Goal: Find specific page/section: Find specific page/section

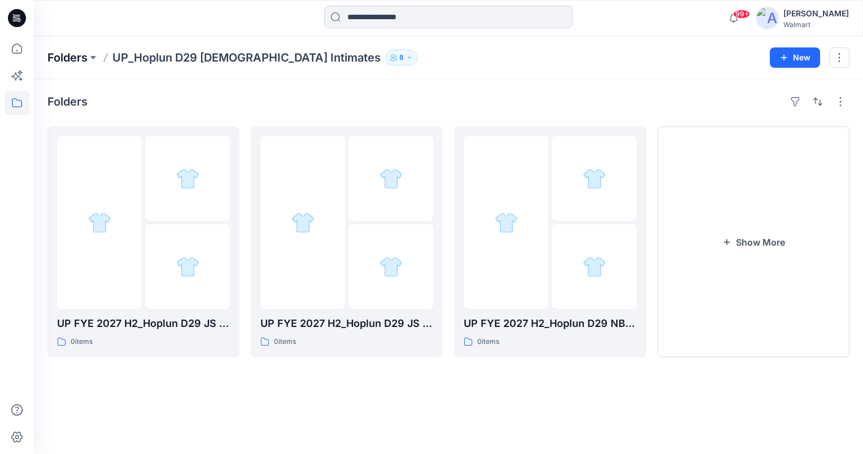
click at [81, 55] on p "Folders" at bounding box center [67, 58] width 40 height 16
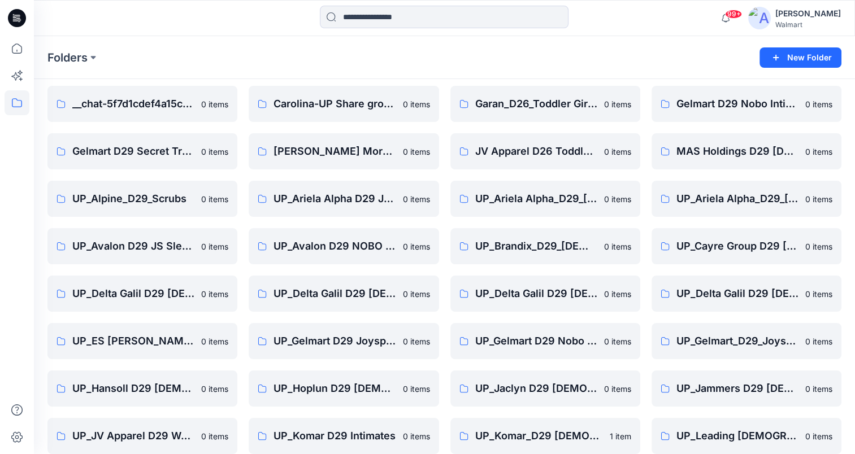
scroll to position [38, 0]
click at [343, 251] on p "UP_Avalon D29 NOBO Sleepwear" at bounding box center [343, 246] width 138 height 16
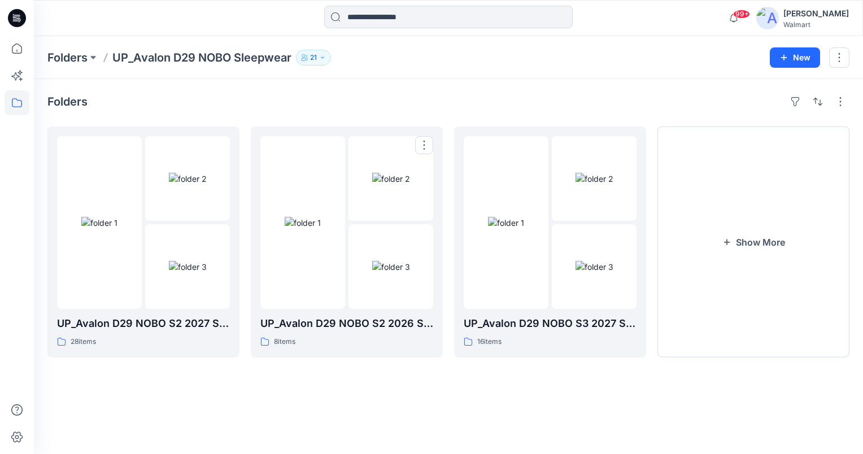
click at [321, 229] on img at bounding box center [303, 223] width 36 height 12
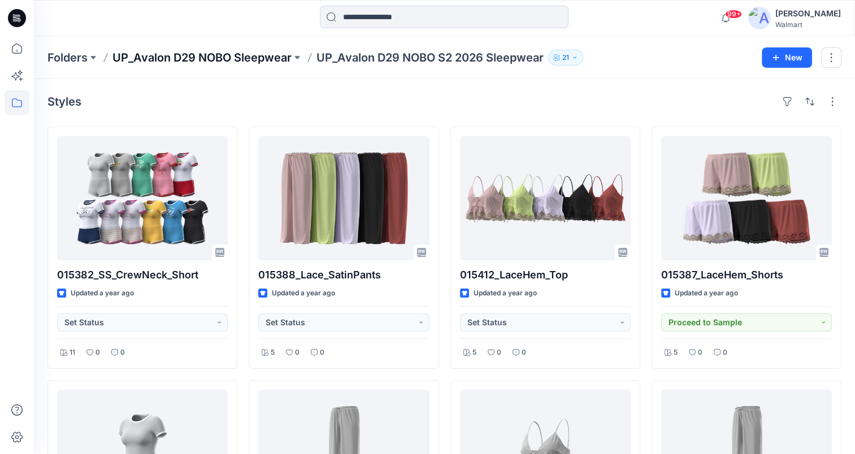
click at [242, 54] on p "UP_Avalon D29 NOBO Sleepwear" at bounding box center [201, 58] width 179 height 16
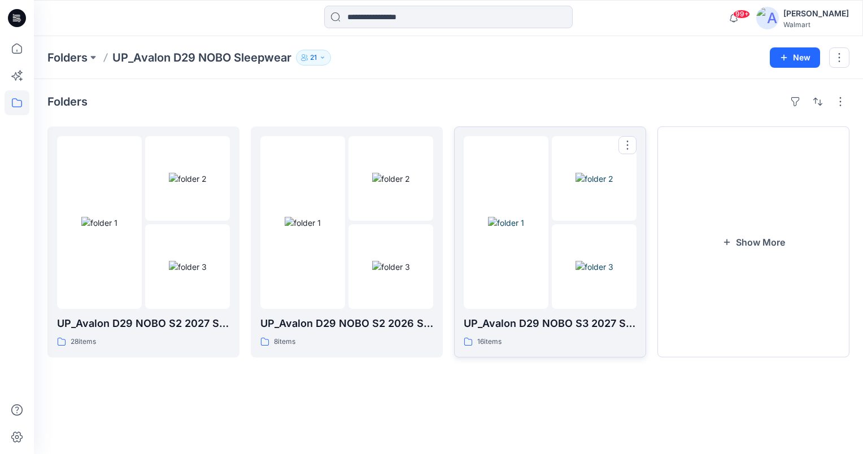
click at [523, 229] on img at bounding box center [506, 223] width 36 height 12
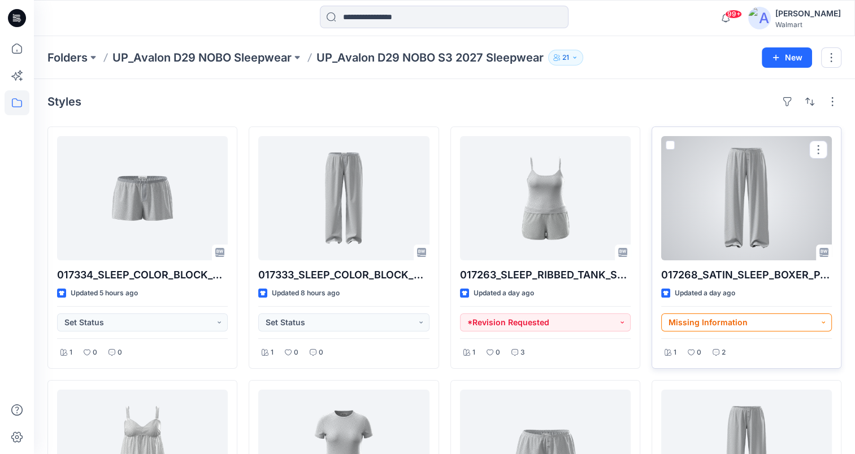
click at [818, 322] on button "Missing Information" at bounding box center [746, 323] width 171 height 18
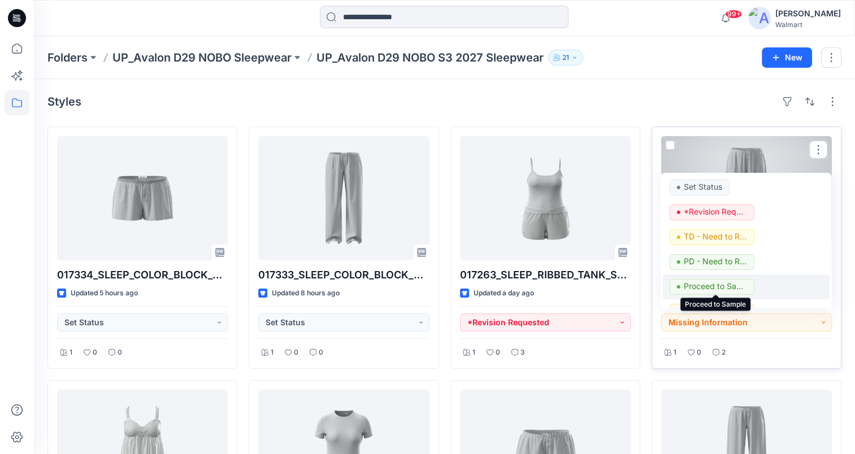
click at [729, 288] on p "Proceed to Sample" at bounding box center [715, 286] width 63 height 15
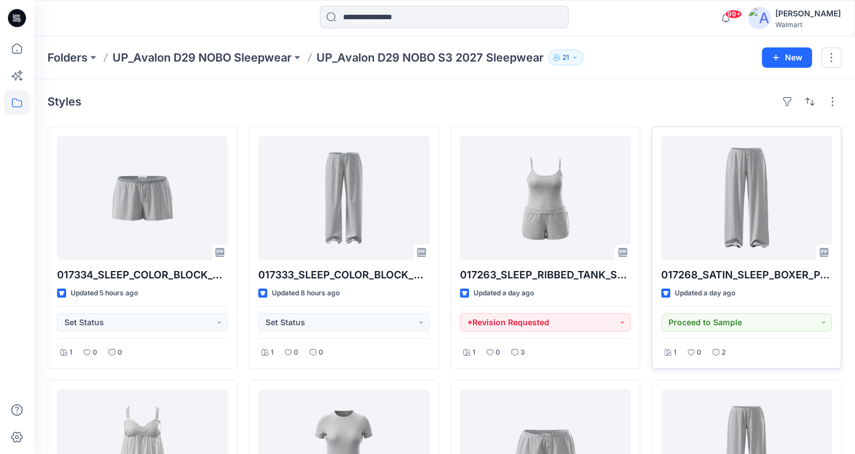
click at [618, 93] on div "Styles" at bounding box center [444, 102] width 794 height 18
